Goal: Entertainment & Leisure: Consume media (video, audio)

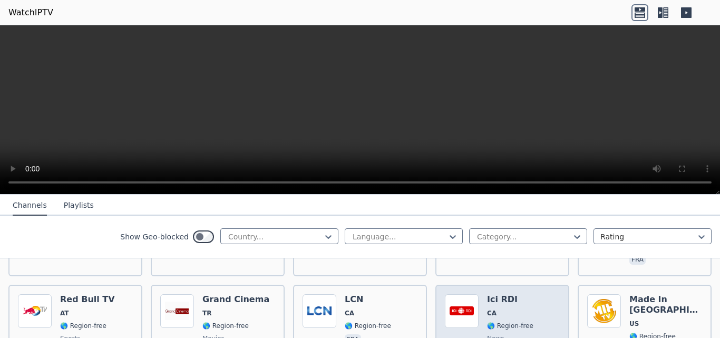
scroll to position [316, 0]
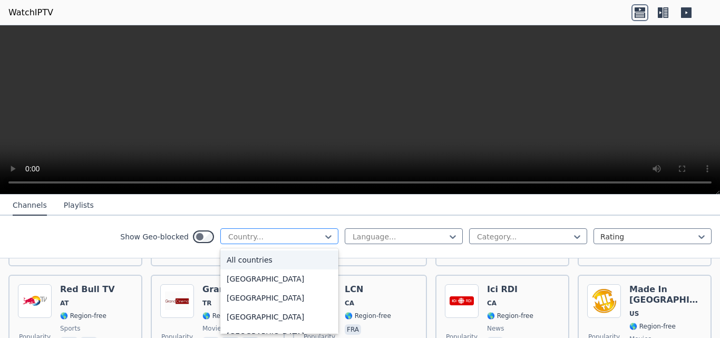
click at [291, 240] on div at bounding box center [275, 236] width 96 height 11
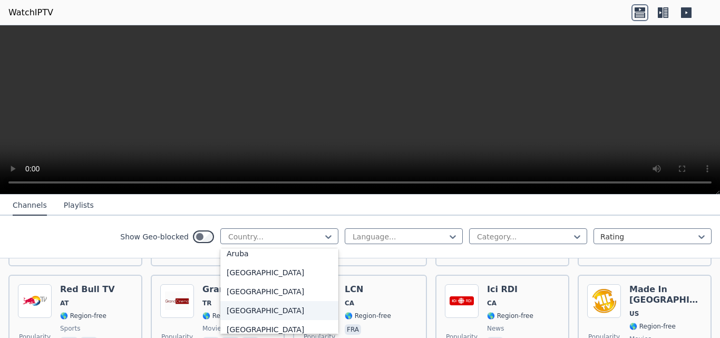
scroll to position [211, 0]
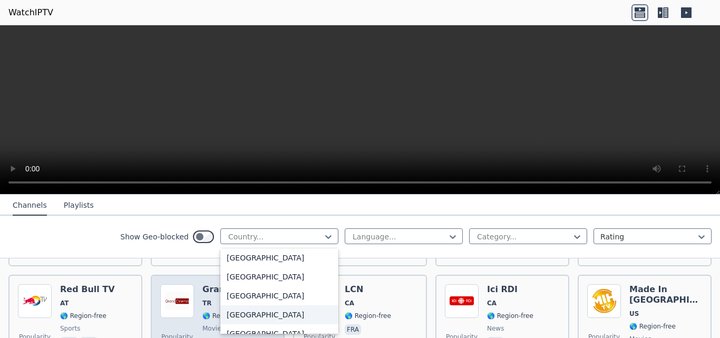
click at [255, 314] on div "[GEOGRAPHIC_DATA]" at bounding box center [279, 314] width 118 height 19
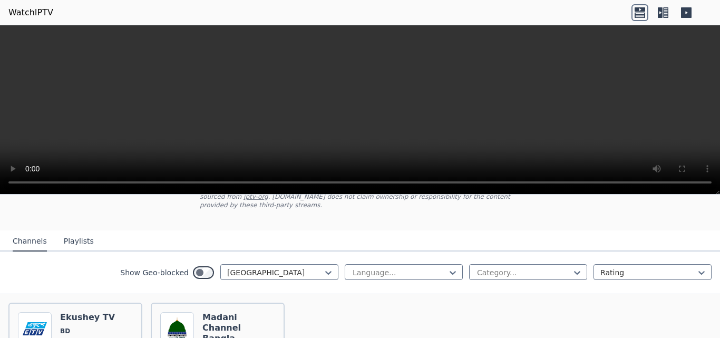
scroll to position [105, 0]
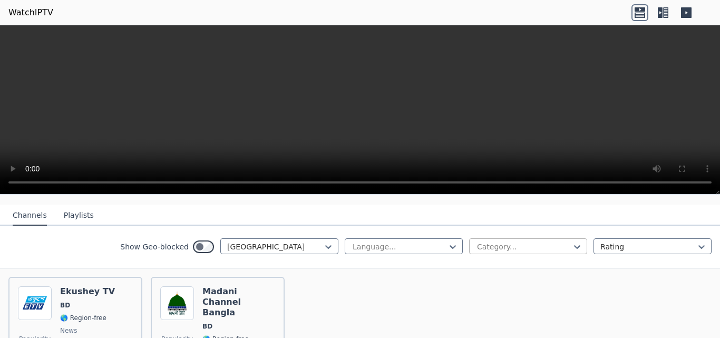
click at [502, 241] on div at bounding box center [524, 246] width 96 height 11
click at [504, 266] on div "All categories" at bounding box center [528, 269] width 118 height 19
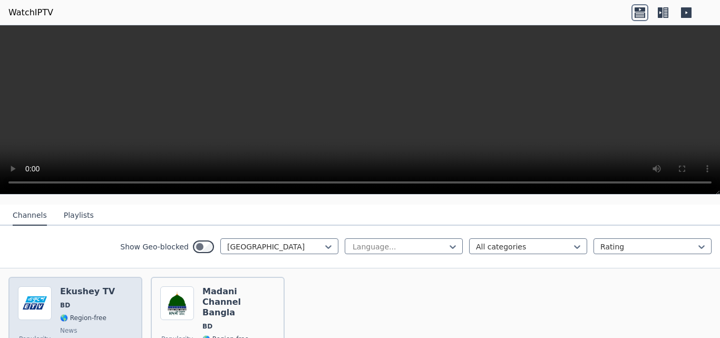
click at [75, 286] on h6 "Ekushey TV" at bounding box center [87, 291] width 55 height 11
